Goal: Information Seeking & Learning: Get advice/opinions

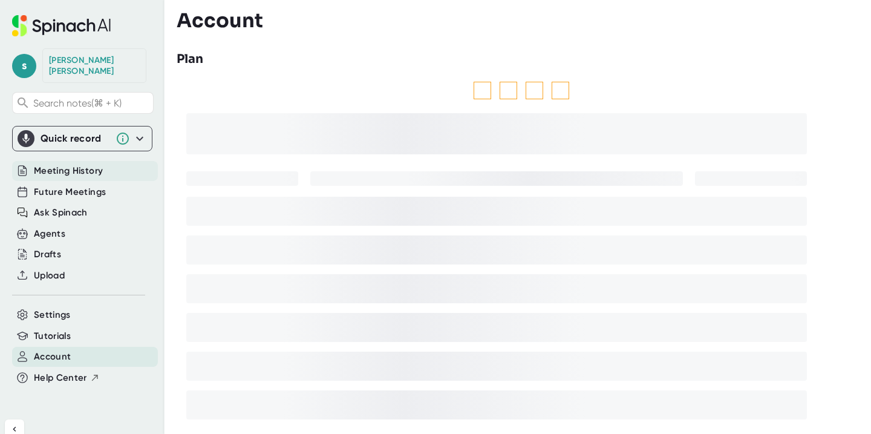
click at [84, 164] on span "Meeting History" at bounding box center [68, 171] width 69 height 14
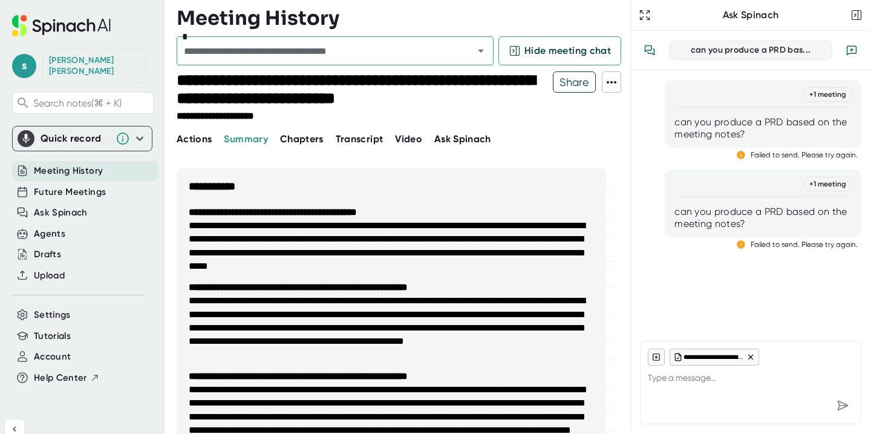
click at [205, 137] on span "Actions" at bounding box center [194, 138] width 35 height 11
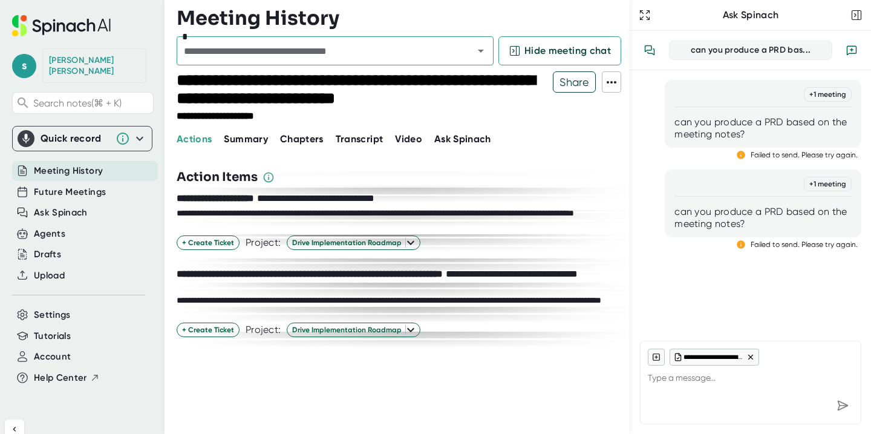
click at [447, 139] on span "Ask Spinach" at bounding box center [462, 138] width 57 height 11
type textarea "x"
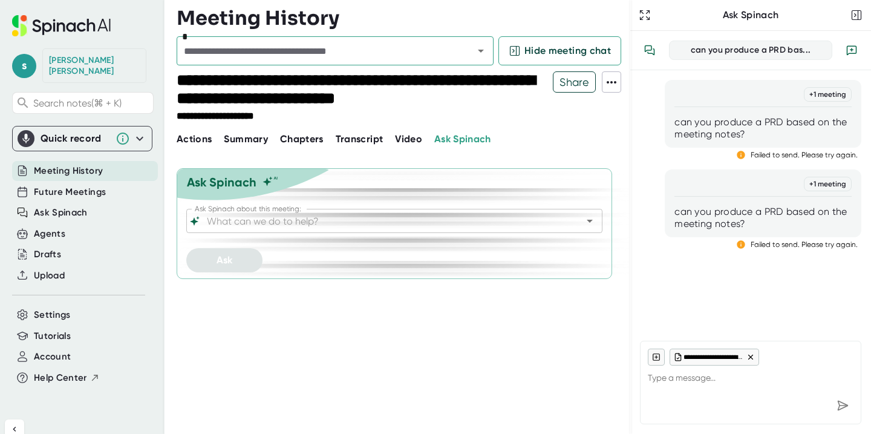
click at [253, 221] on input "Ask Spinach about this meeting:" at bounding box center [383, 220] width 359 height 17
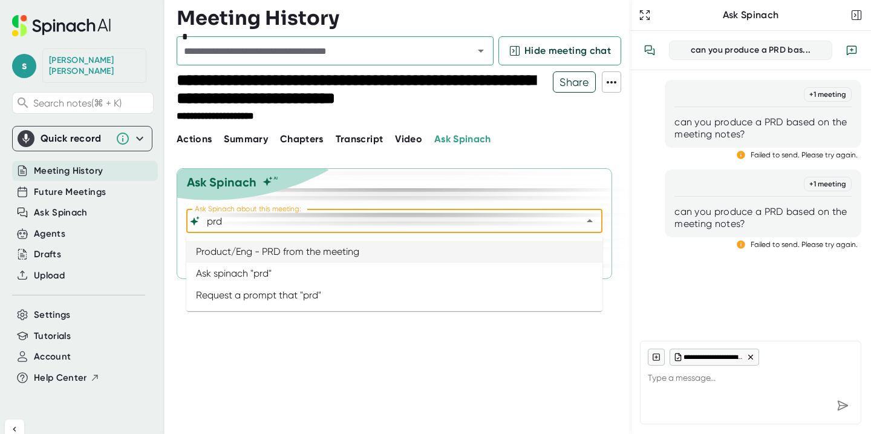
click at [303, 256] on li "Product/Eng - PRD from the meeting" at bounding box center [394, 252] width 416 height 22
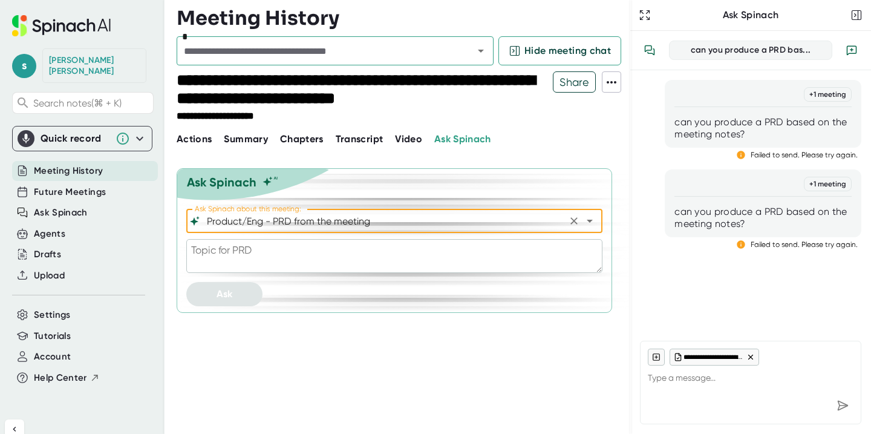
type input "Product/Eng - PRD from the meeting"
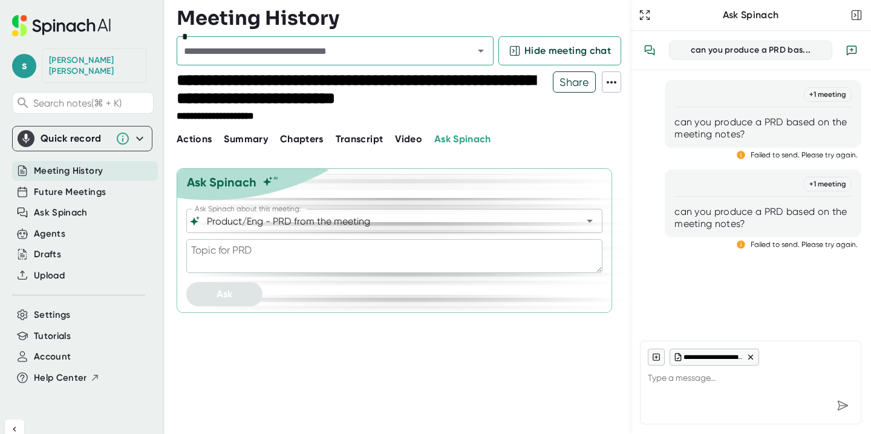
click at [271, 262] on textarea at bounding box center [394, 256] width 416 height 34
type textarea "c"
type textarea "x"
type textarea "cr"
type textarea "x"
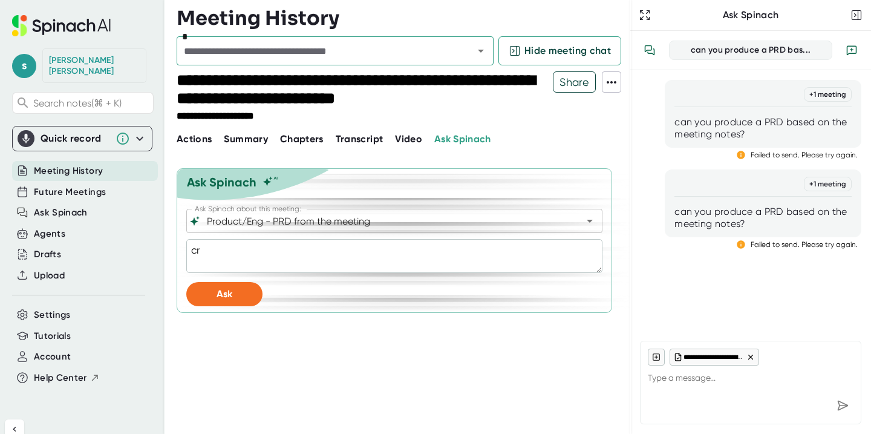
type textarea "cre"
type textarea "x"
type textarea "crea"
type textarea "x"
type textarea "creat"
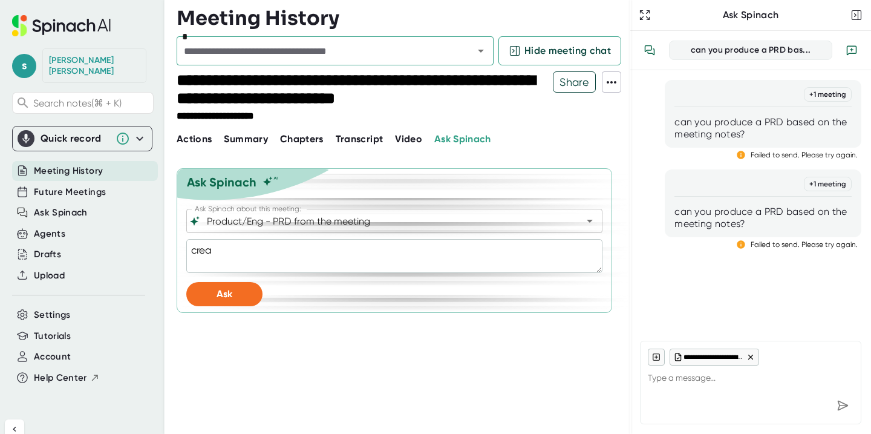
type textarea "x"
type textarea "create"
type textarea "x"
type textarea "create"
type textarea "x"
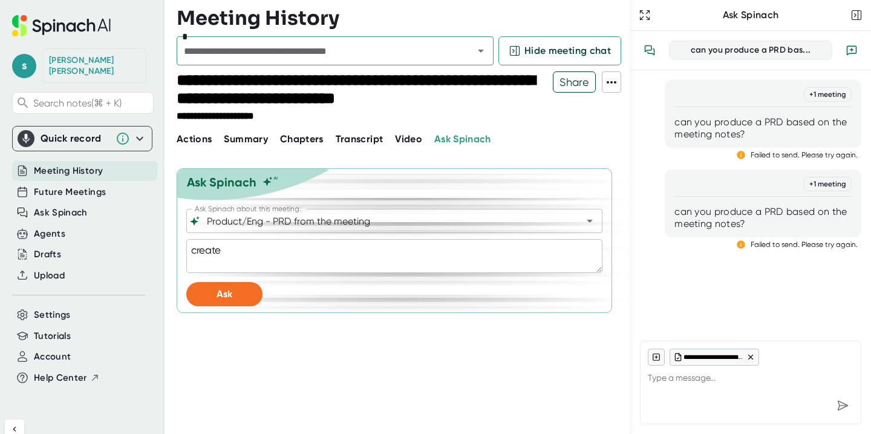
type textarea "create a"
type textarea "x"
type textarea "create a"
type textarea "x"
type textarea "create a P"
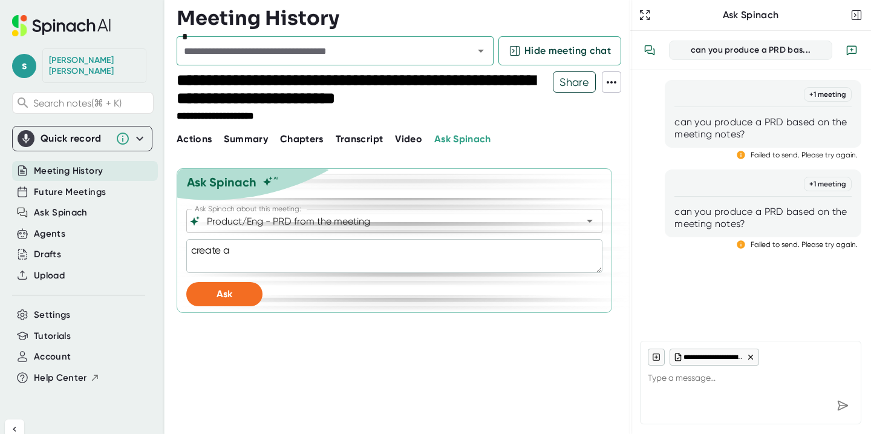
type textarea "x"
type textarea "create a PR"
type textarea "x"
type textarea "create a PRD"
type textarea "x"
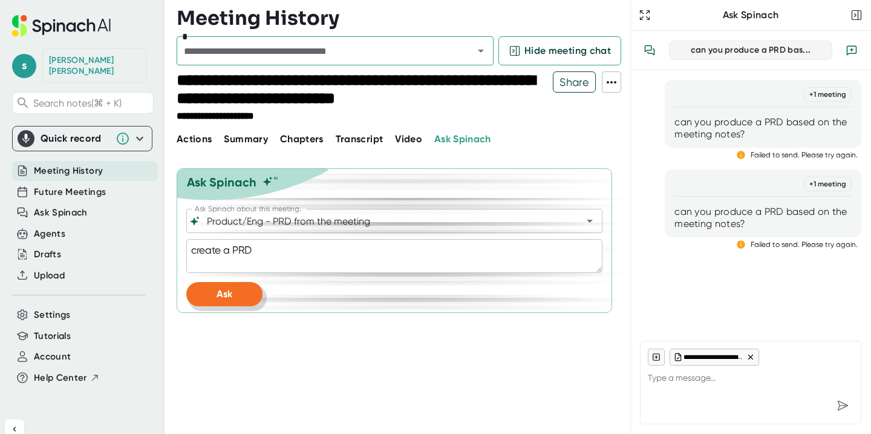
type textarea "create a PRD"
click at [222, 290] on span "Ask" at bounding box center [224, 293] width 16 height 11
type textarea "x"
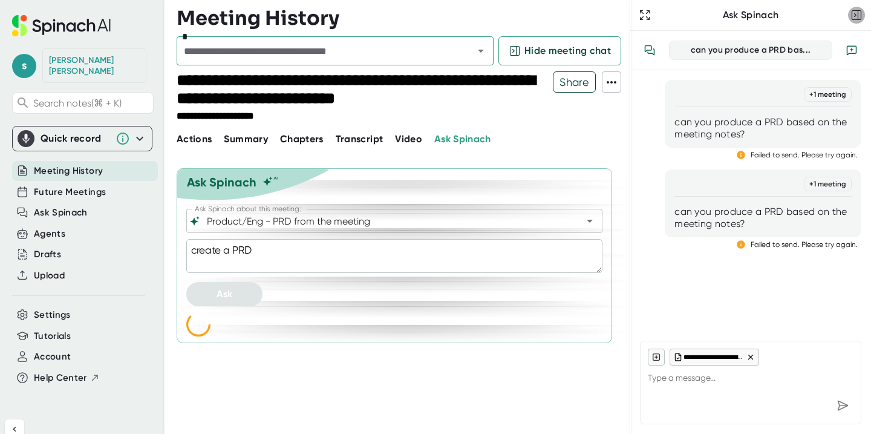
click at [860, 15] on rect "button" at bounding box center [856, 15] width 9 height 9
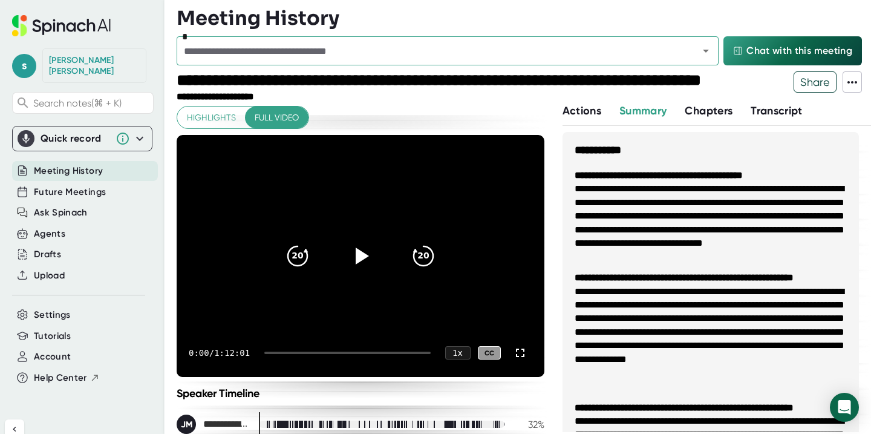
click at [573, 108] on span "Actions" at bounding box center [581, 110] width 39 height 13
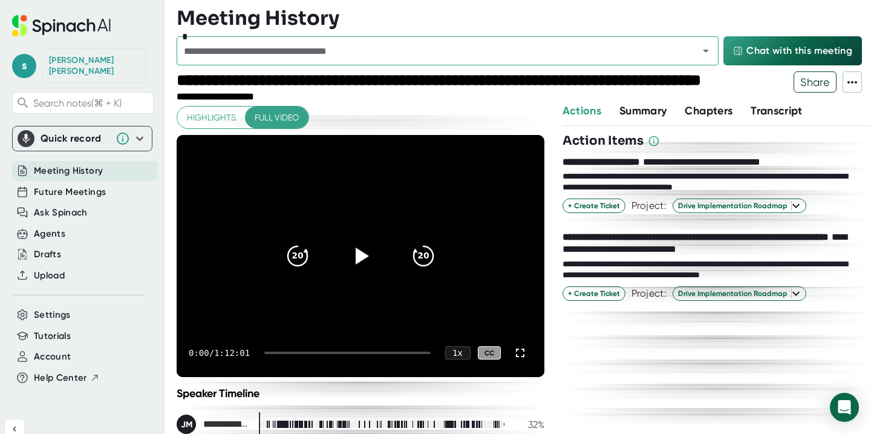
click at [856, 80] on icon at bounding box center [852, 82] width 15 height 15
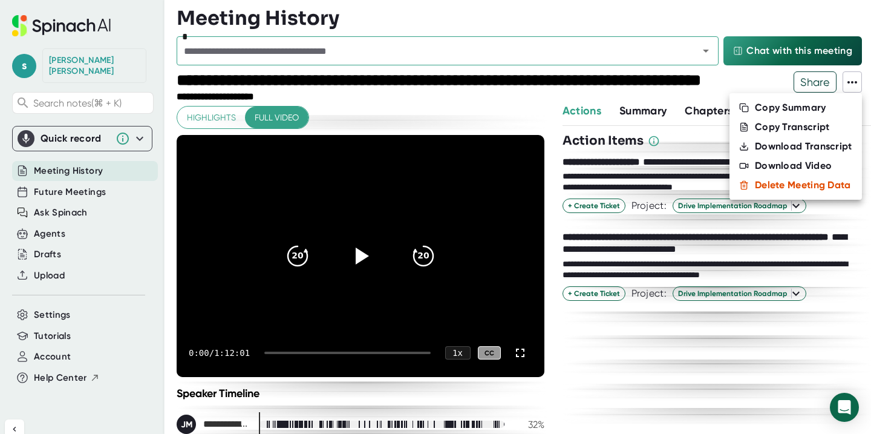
click at [455, 129] on div at bounding box center [435, 217] width 871 height 434
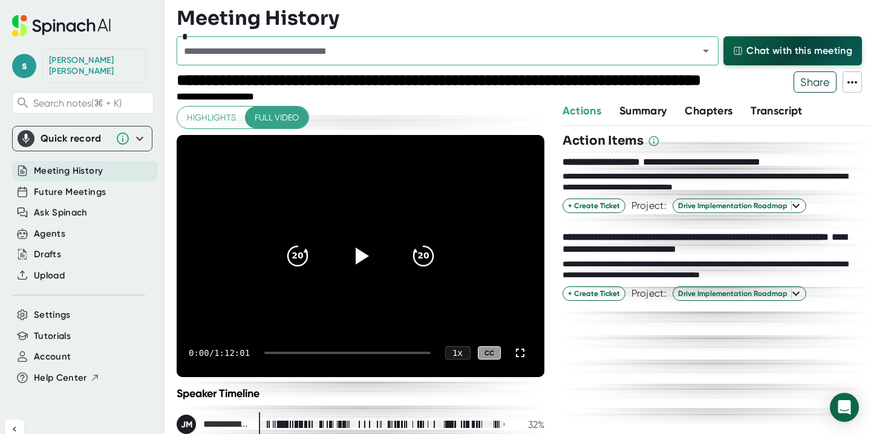
click at [781, 39] on button "Chat with this meeting" at bounding box center [792, 50] width 138 height 29
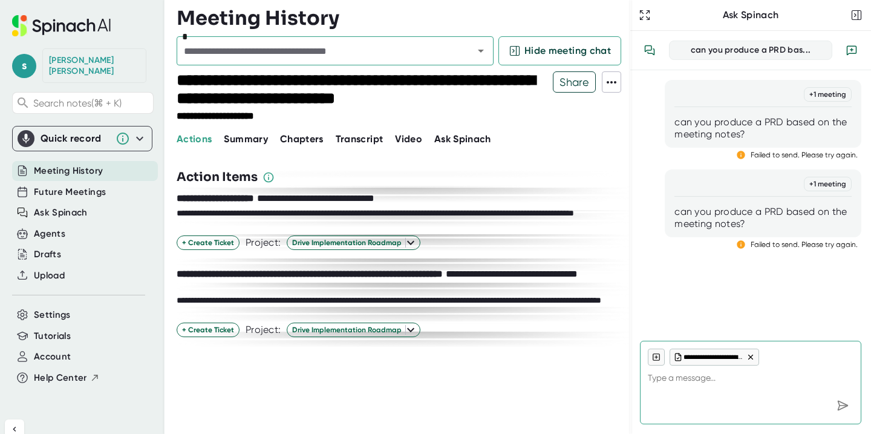
click at [473, 142] on span "Ask Spinach" at bounding box center [462, 138] width 57 height 11
type textarea "x"
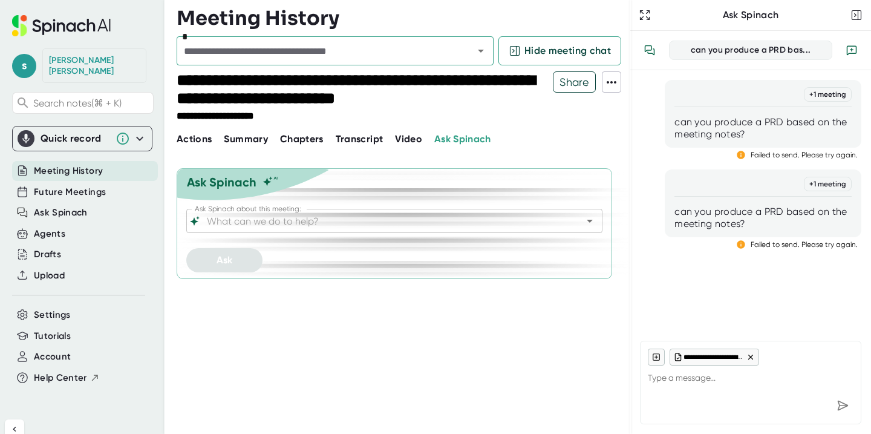
click at [300, 222] on input "Ask Spinach about this meeting:" at bounding box center [383, 220] width 359 height 17
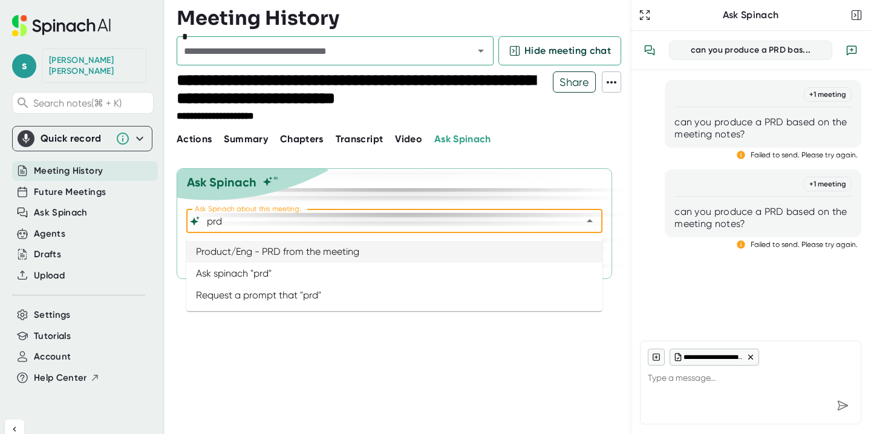
click at [300, 253] on li "Product/Eng - PRD from the meeting" at bounding box center [394, 252] width 416 height 22
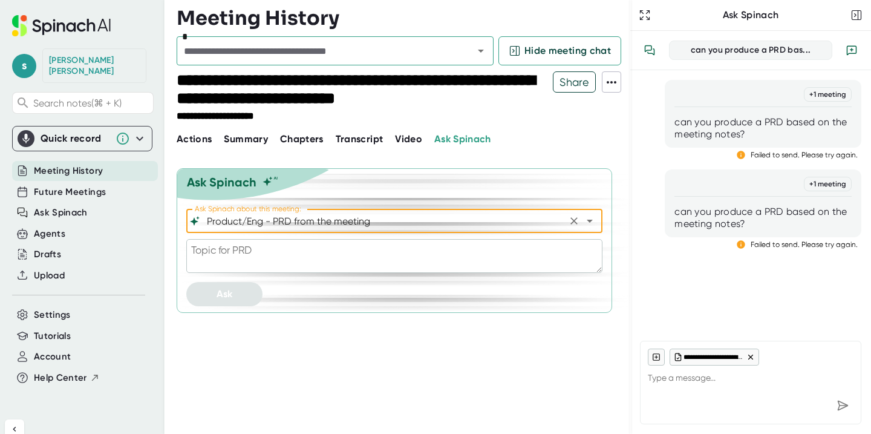
type input "Product/Eng - PRD from the meeting"
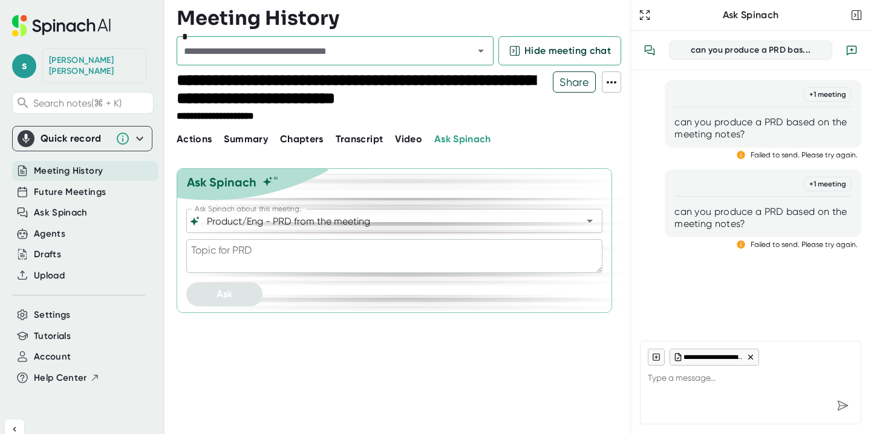
click at [289, 253] on textarea at bounding box center [394, 256] width 416 height 34
type textarea "c"
type textarea "x"
type textarea "cr"
type textarea "x"
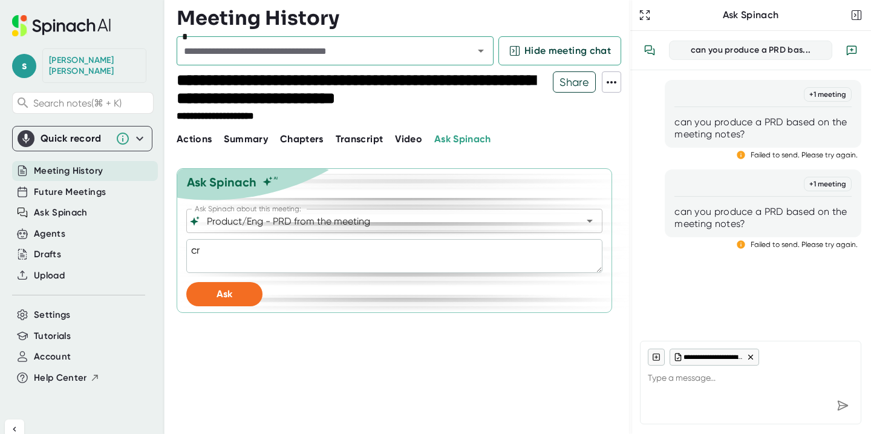
type textarea "cre"
type textarea "x"
type textarea "crea"
type textarea "x"
type textarea "creat"
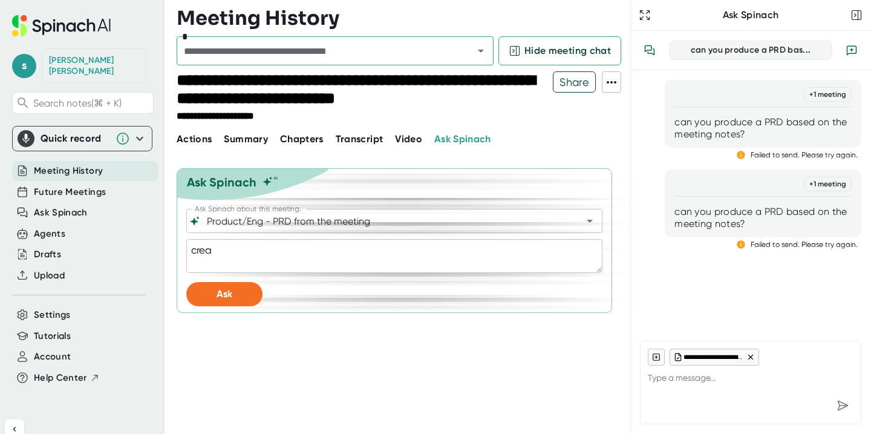
type textarea "x"
type textarea "create"
type textarea "x"
type textarea "create"
type textarea "x"
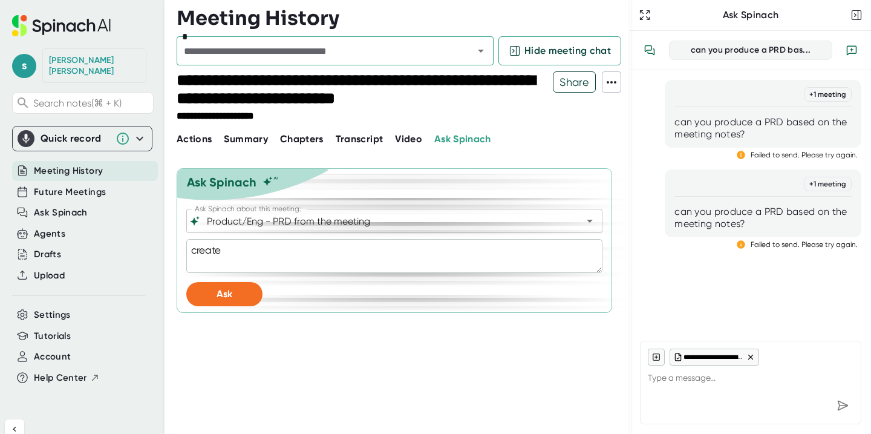
type textarea "create a"
type textarea "x"
type textarea "create a"
type textarea "x"
type textarea "create a P"
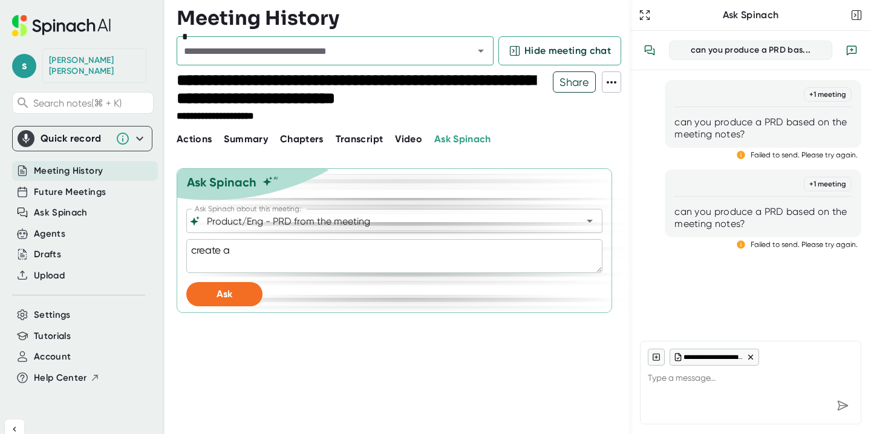
type textarea "x"
type textarea "create a PR"
type textarea "x"
type textarea "create a PRD"
type textarea "x"
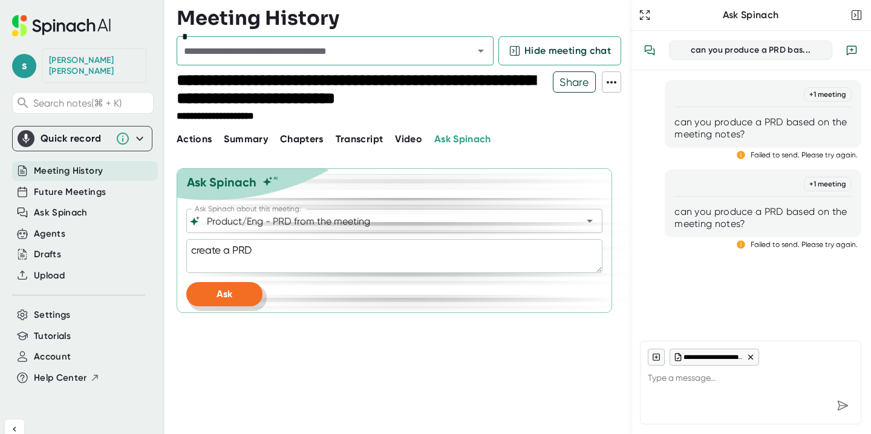
type textarea "create a PRD"
click at [201, 290] on button "Ask" at bounding box center [224, 294] width 76 height 24
type textarea "x"
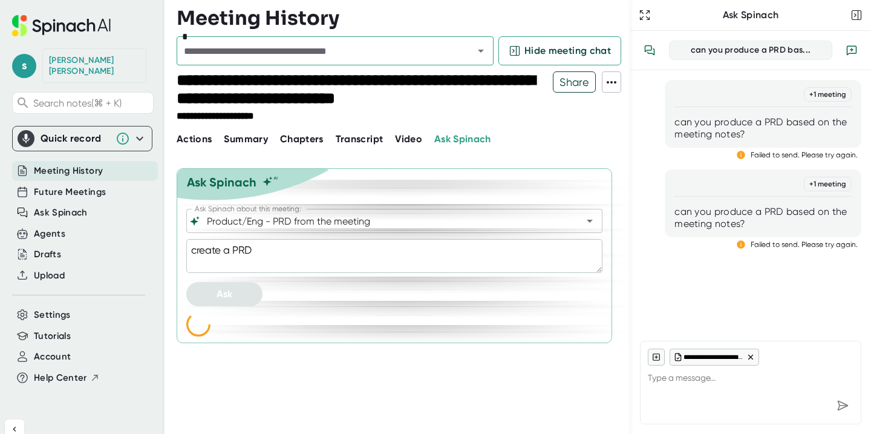
type textarea "x"
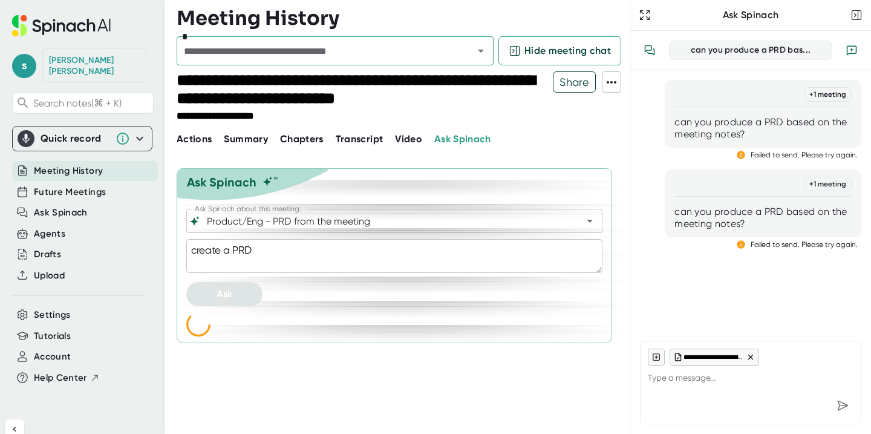
type textarea "x"
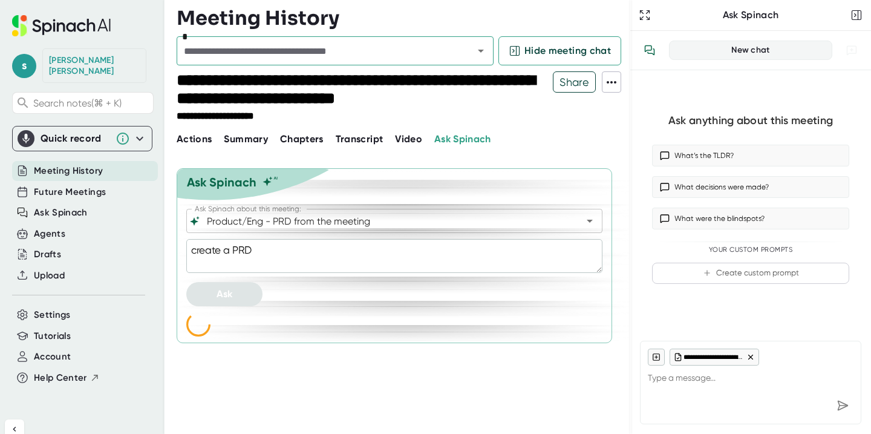
type textarea "x"
click at [727, 274] on button "Create custom prompt" at bounding box center [750, 272] width 197 height 21
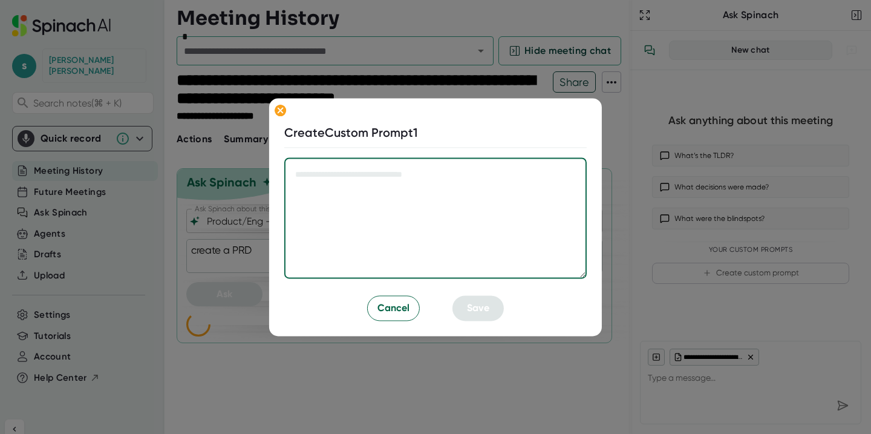
click at [407, 213] on textarea at bounding box center [435, 217] width 302 height 121
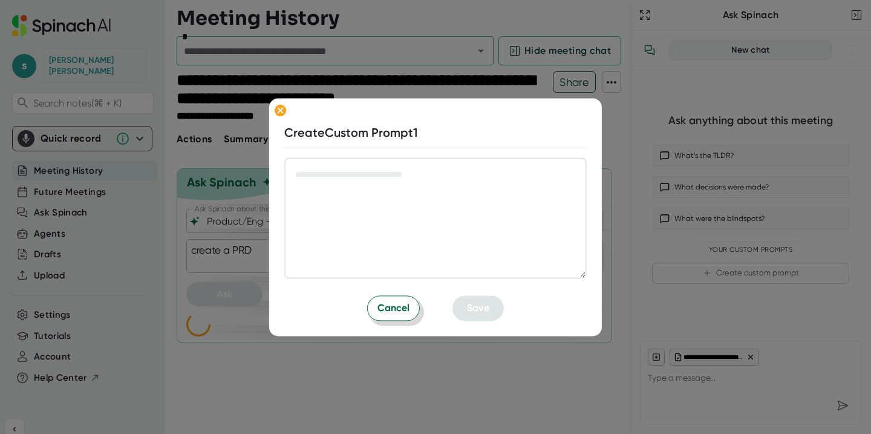
click at [400, 304] on span "Cancel" at bounding box center [393, 307] width 32 height 15
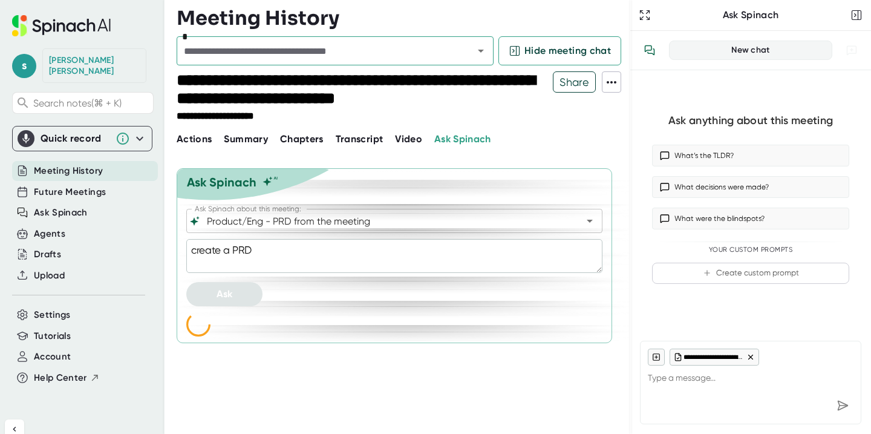
click at [614, 85] on icon at bounding box center [611, 82] width 15 height 15
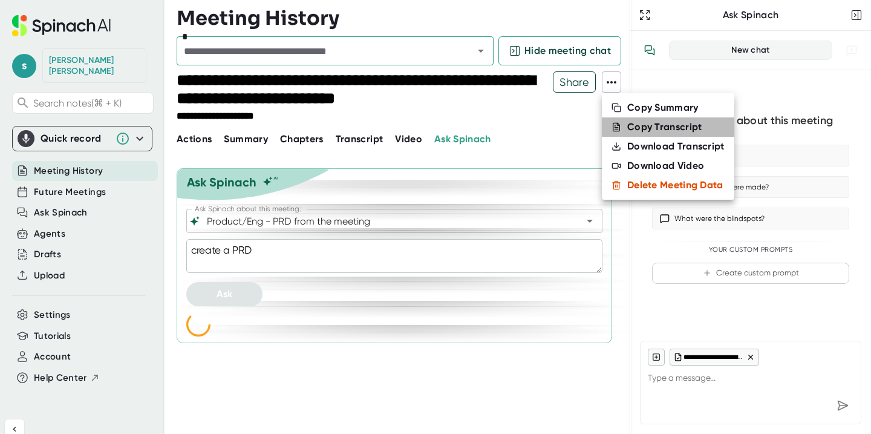
click at [614, 125] on icon at bounding box center [616, 127] width 10 height 10
type textarea "x"
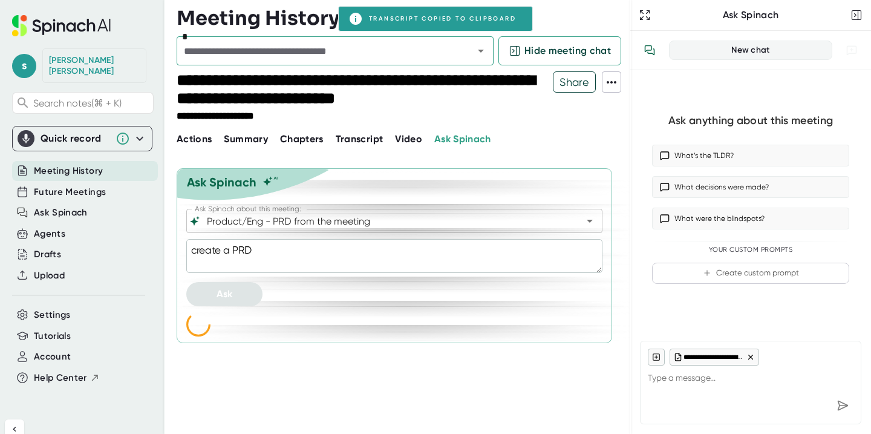
type textarea "x"
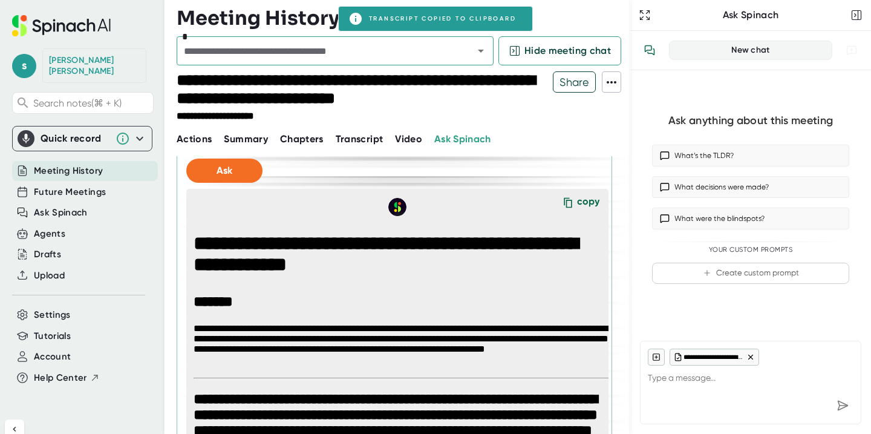
scroll to position [125, 0]
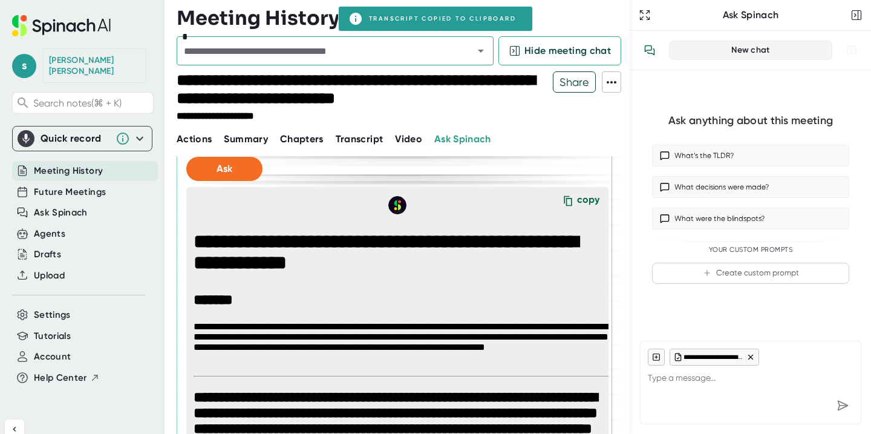
click at [577, 198] on icon at bounding box center [568, 201] width 18 height 18
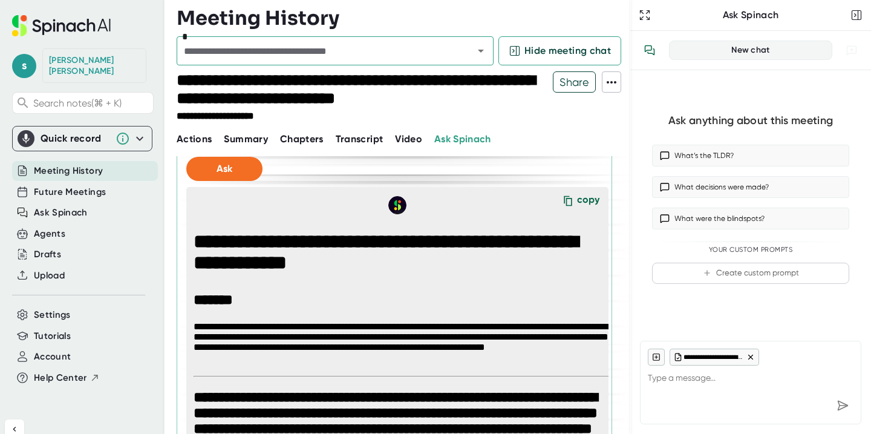
type textarea "x"
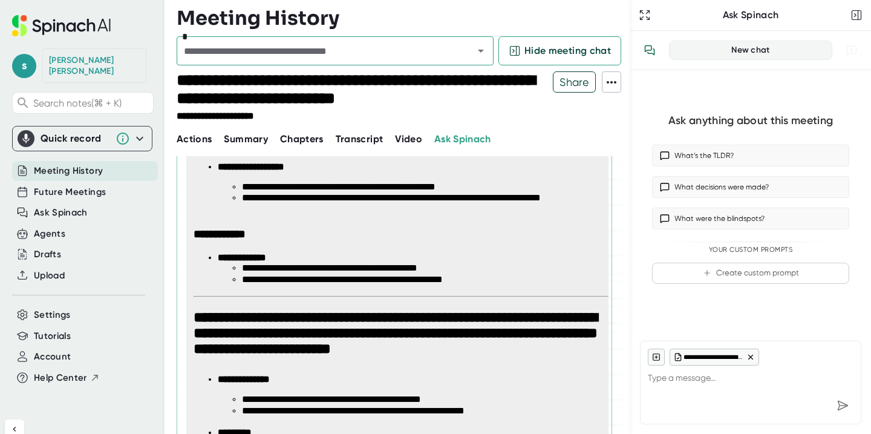
scroll to position [3401, 0]
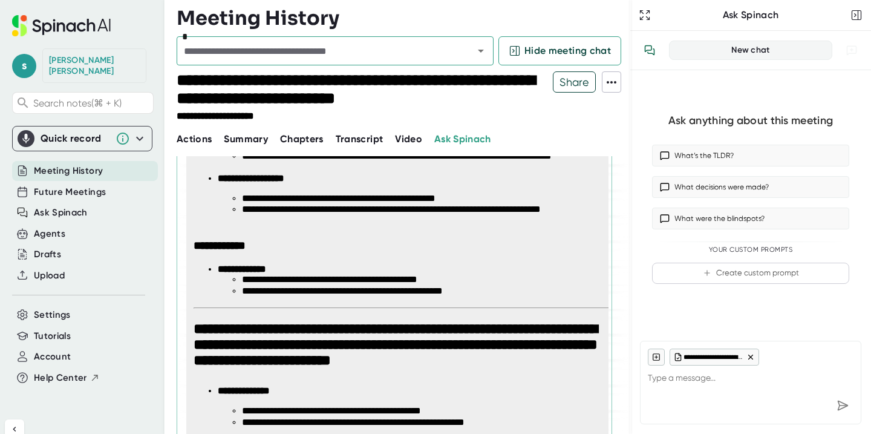
type textarea "x"
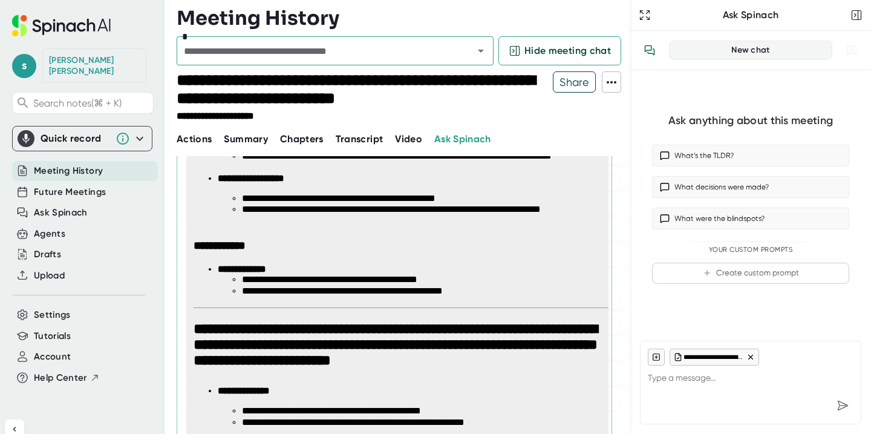
type textarea "x"
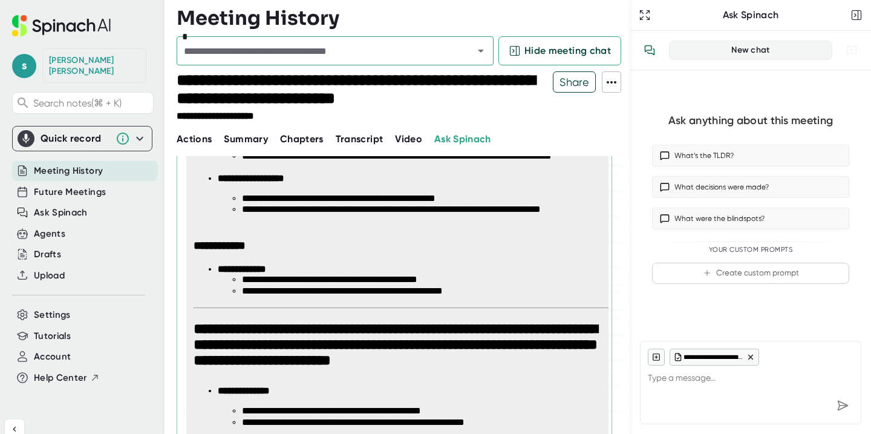
type textarea "x"
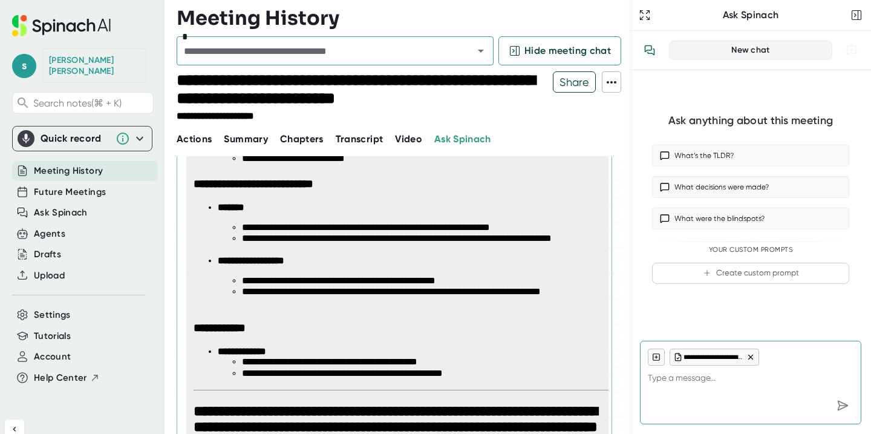
scroll to position [3301, 0]
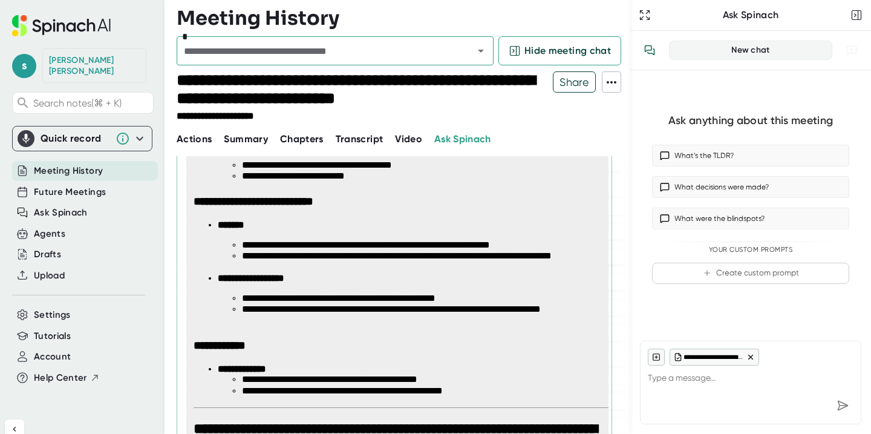
type textarea "x"
